Goal: Task Accomplishment & Management: Manage account settings

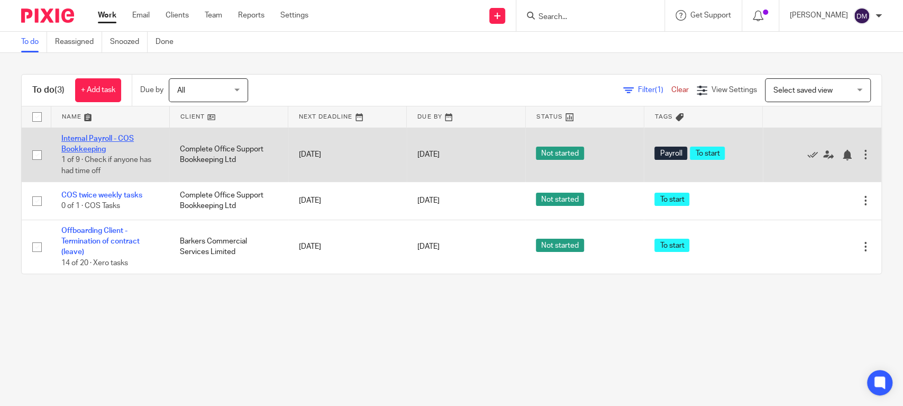
click at [76, 139] on link "Internal Payroll - COS Bookkeeping" at bounding box center [97, 144] width 72 height 18
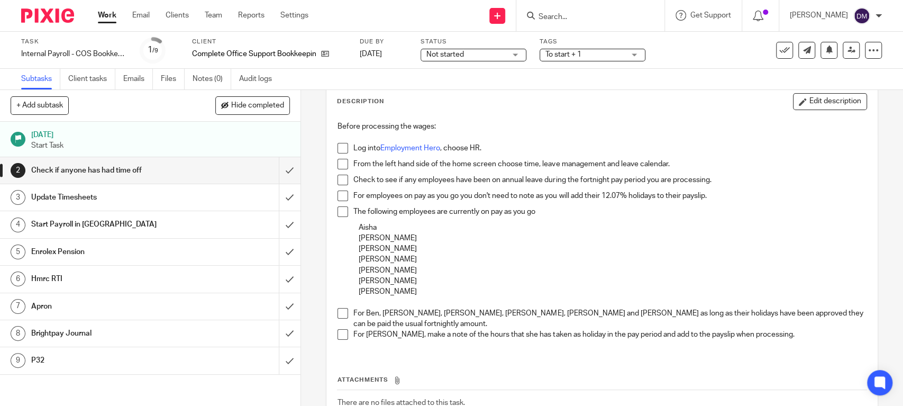
scroll to position [127, 0]
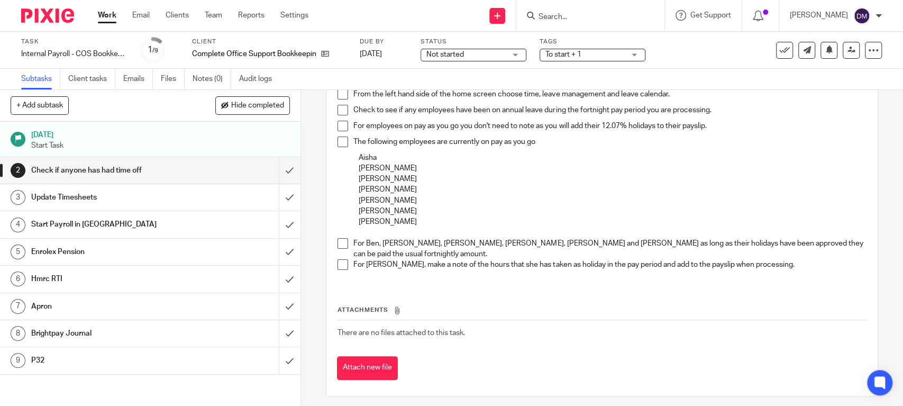
click at [65, 193] on h1 "Update Timesheets" at bounding box center [110, 197] width 158 height 16
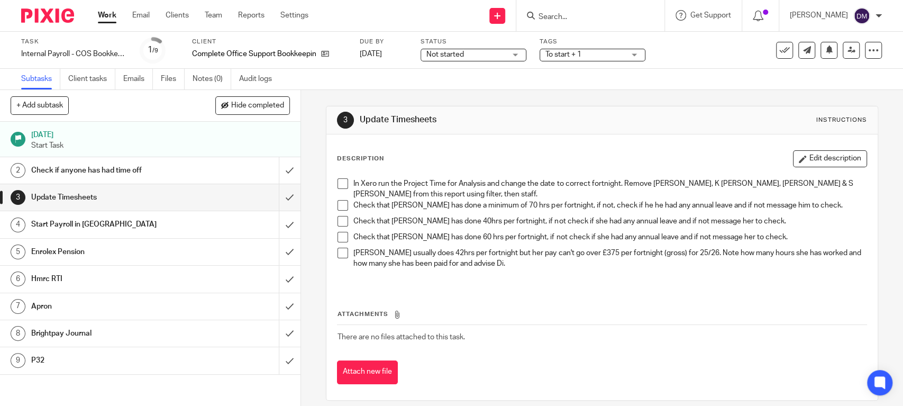
click at [178, 176] on h1 "Check if anyone has had time off" at bounding box center [110, 170] width 158 height 16
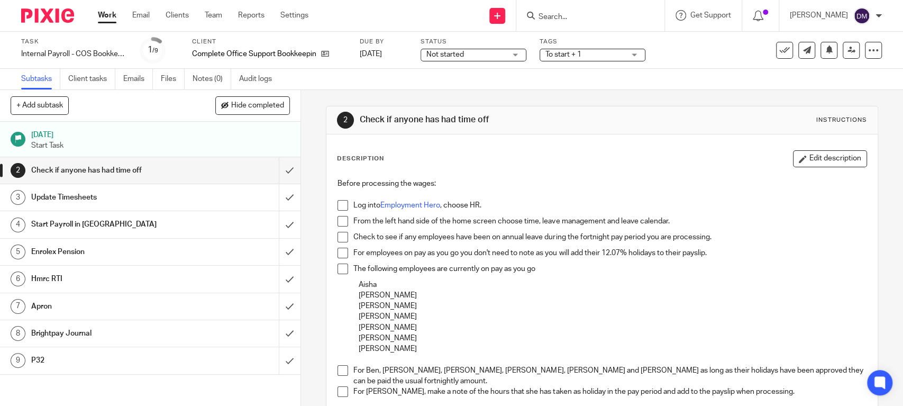
click at [340, 207] on span at bounding box center [343, 205] width 11 height 11
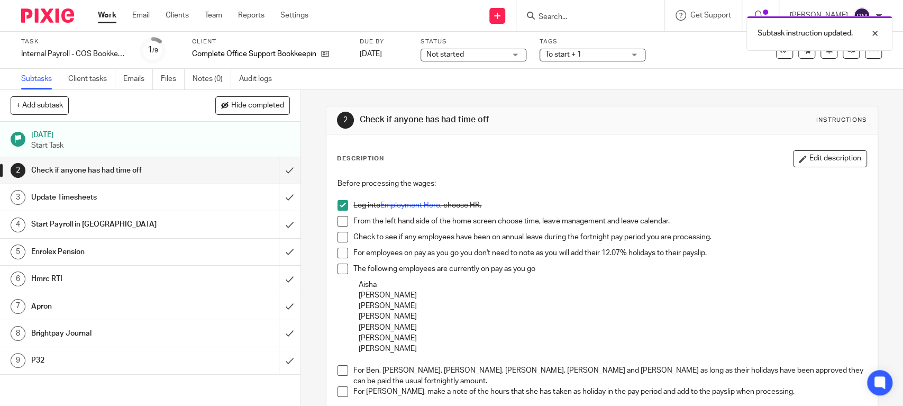
click at [339, 222] on span at bounding box center [343, 221] width 11 height 11
click at [339, 236] on span at bounding box center [343, 237] width 11 height 11
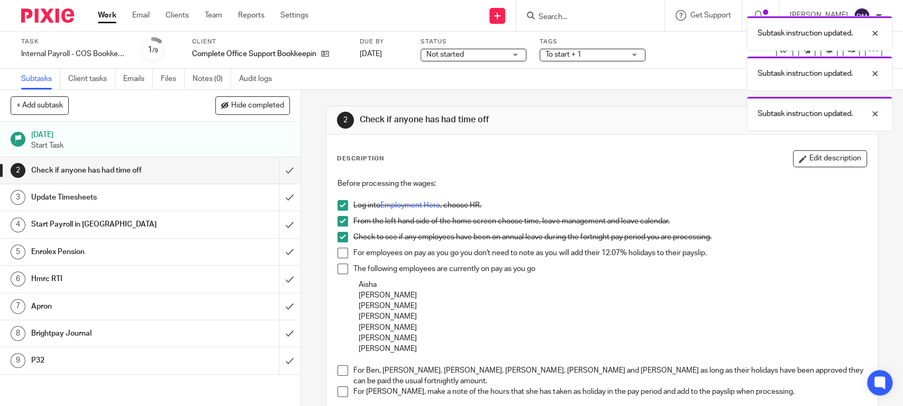
click at [339, 248] on span at bounding box center [343, 253] width 11 height 11
click at [338, 266] on span at bounding box center [343, 268] width 11 height 11
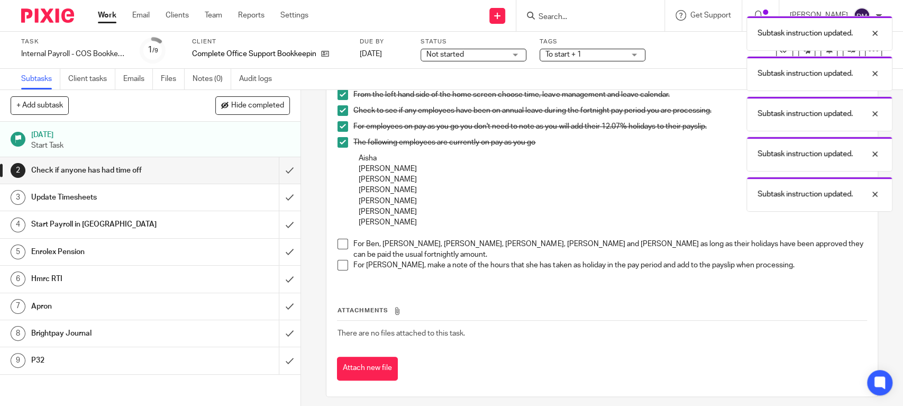
scroll to position [127, 0]
click at [339, 244] on span at bounding box center [343, 243] width 11 height 11
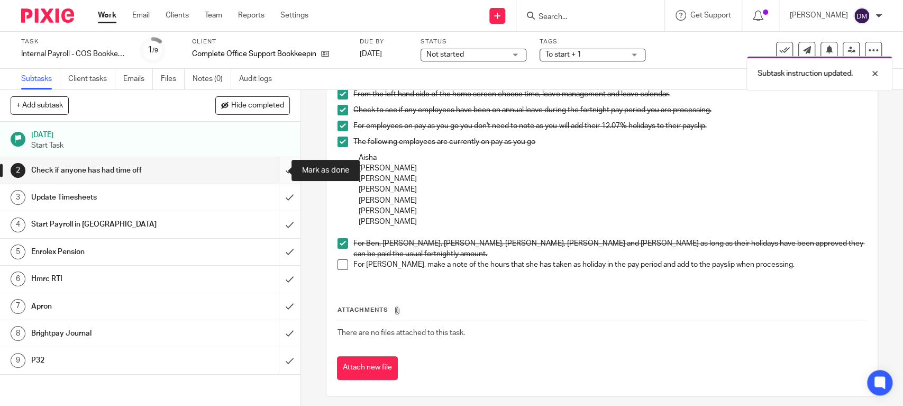
click at [272, 172] on input "submit" at bounding box center [150, 170] width 301 height 26
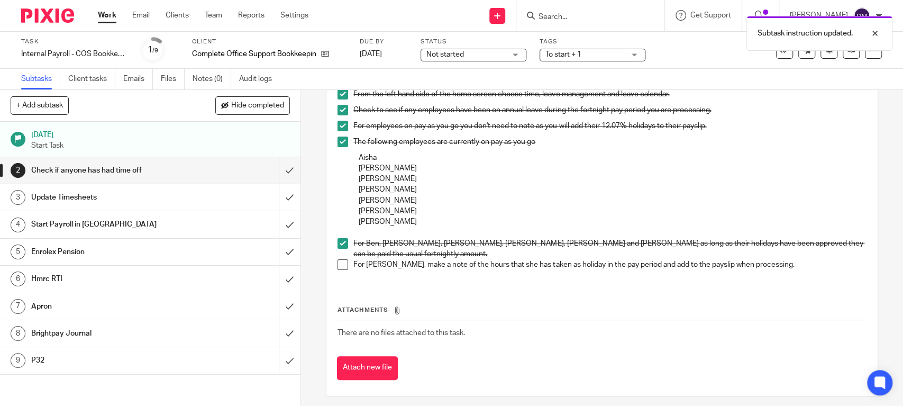
click at [338, 259] on span at bounding box center [343, 264] width 11 height 11
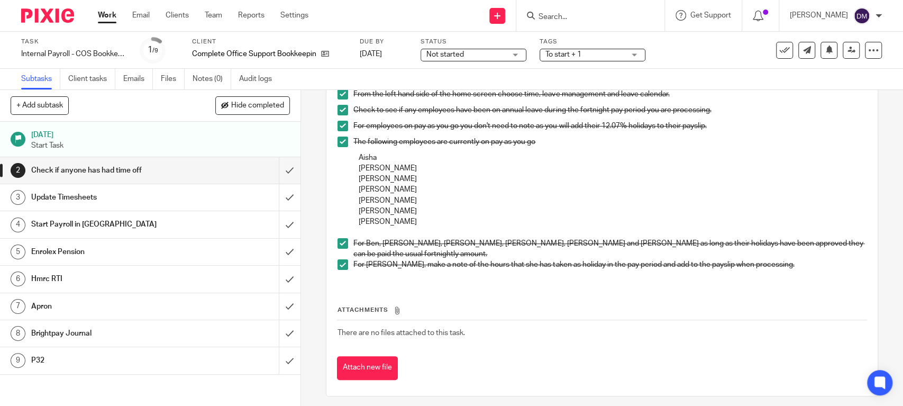
click at [119, 180] on link "2 Check if anyone has had time off" at bounding box center [139, 170] width 279 height 26
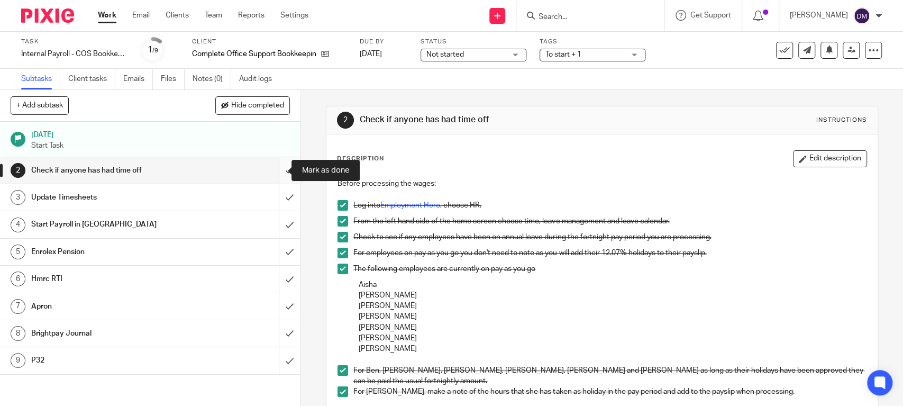
click at [275, 169] on input "submit" at bounding box center [150, 170] width 301 height 26
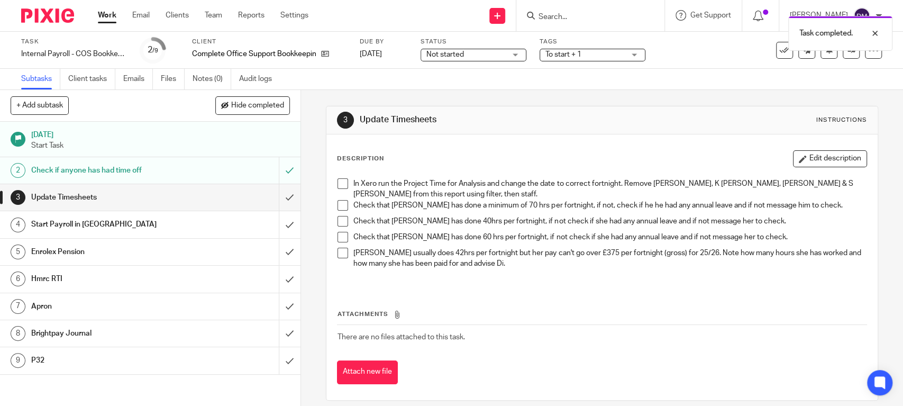
click at [343, 186] on span at bounding box center [343, 183] width 11 height 11
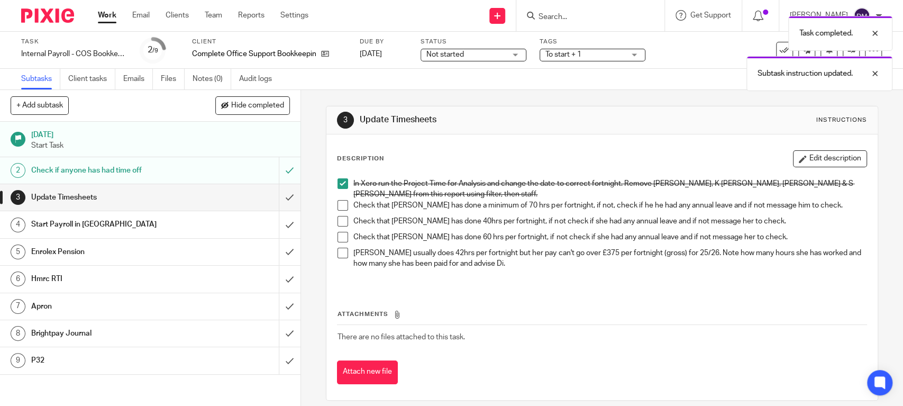
click at [342, 205] on span at bounding box center [343, 205] width 11 height 11
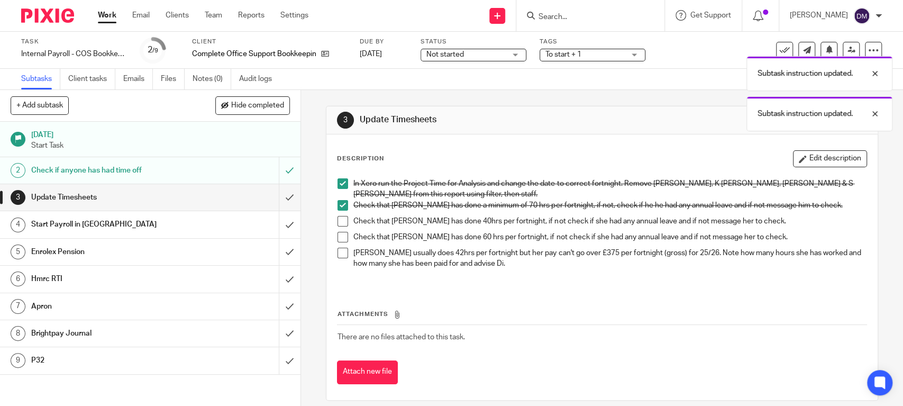
click at [341, 222] on span at bounding box center [343, 221] width 11 height 11
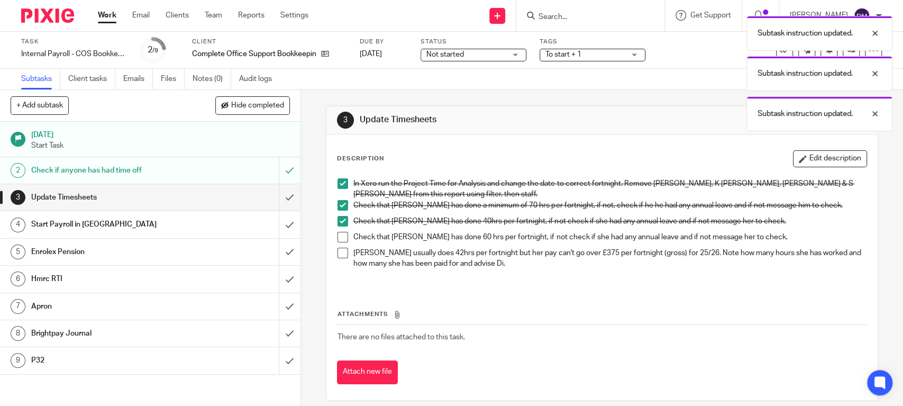
click at [342, 236] on span at bounding box center [343, 237] width 11 height 11
click at [339, 253] on span at bounding box center [343, 253] width 11 height 11
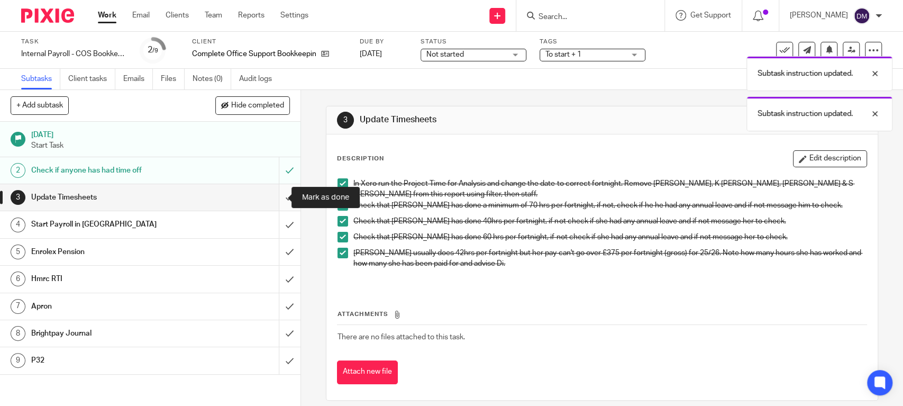
click at [275, 196] on input "submit" at bounding box center [150, 197] width 301 height 26
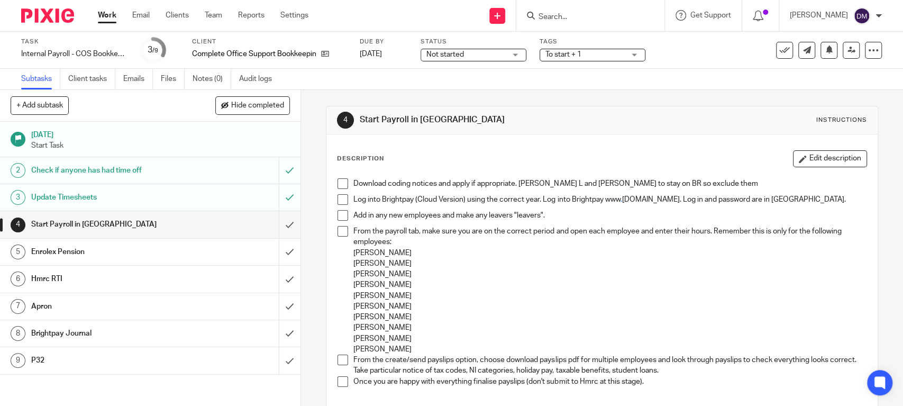
click at [340, 181] on span at bounding box center [343, 183] width 11 height 11
click at [338, 196] on span at bounding box center [343, 199] width 11 height 11
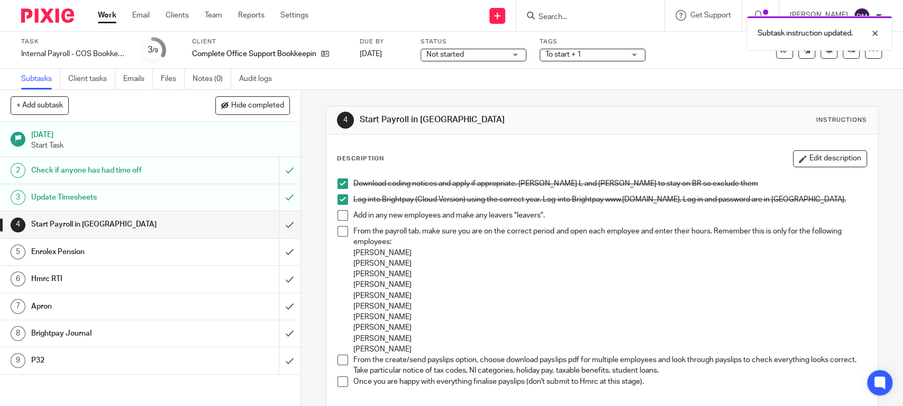
click at [338, 212] on span at bounding box center [343, 215] width 11 height 11
click at [339, 231] on span at bounding box center [343, 231] width 11 height 11
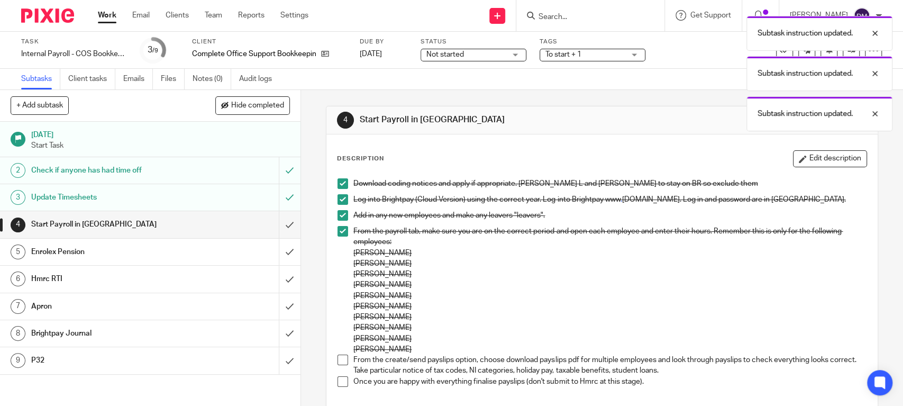
scroll to position [70, 0]
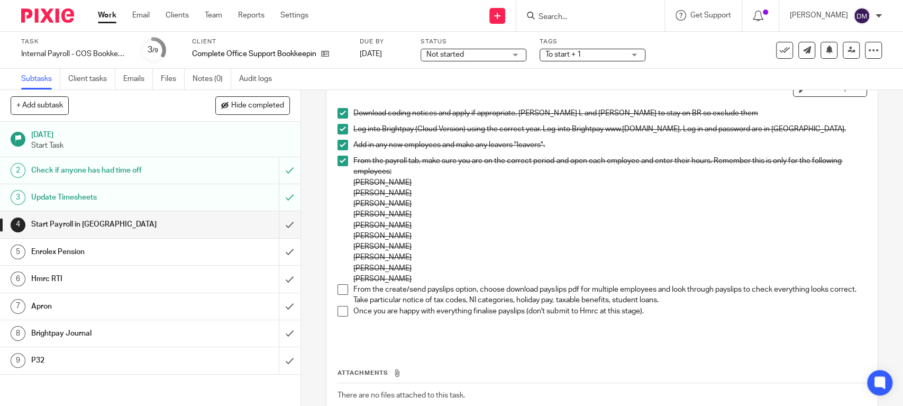
click at [341, 290] on span at bounding box center [343, 289] width 11 height 11
